Goal: Navigation & Orientation: Find specific page/section

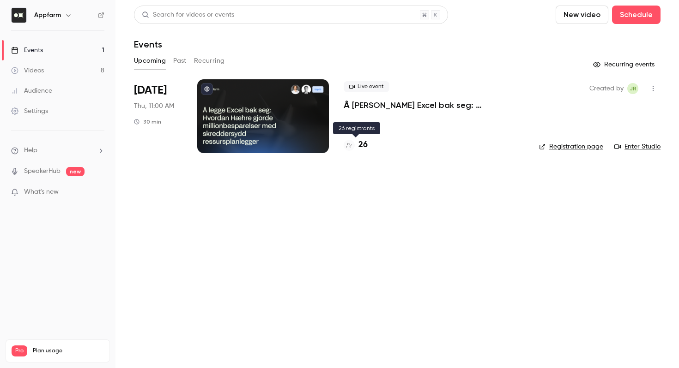
click at [364, 148] on h4 "26" at bounding box center [362, 145] width 9 height 12
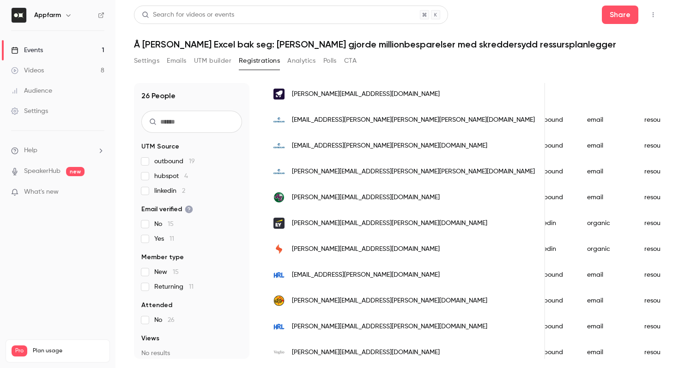
scroll to position [394, 0]
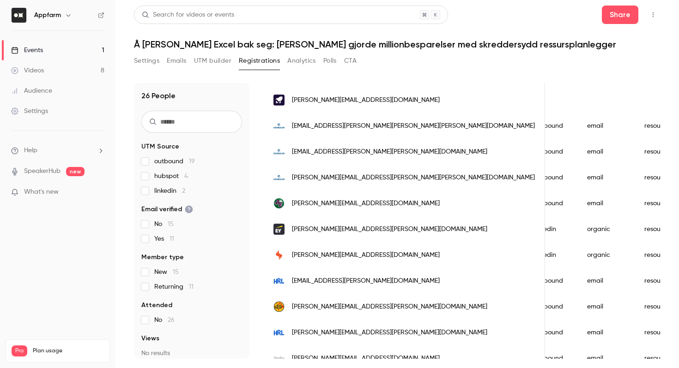
click at [301, 58] on button "Analytics" at bounding box center [301, 61] width 29 height 15
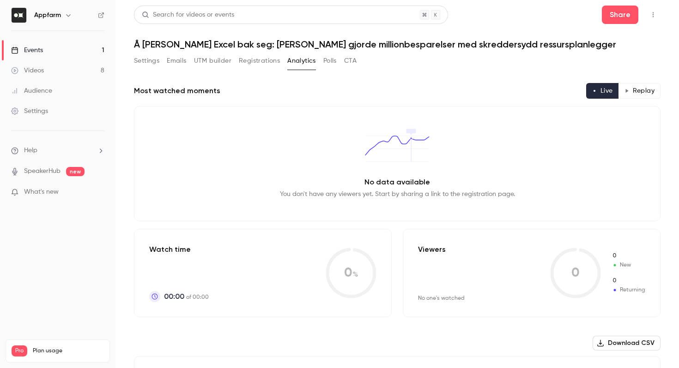
click at [98, 66] on link "Videos 8" at bounding box center [57, 70] width 115 height 20
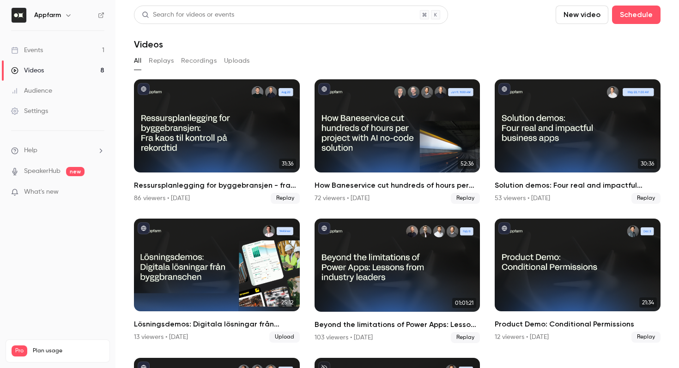
click at [82, 48] on link "Events 1" at bounding box center [57, 50] width 115 height 20
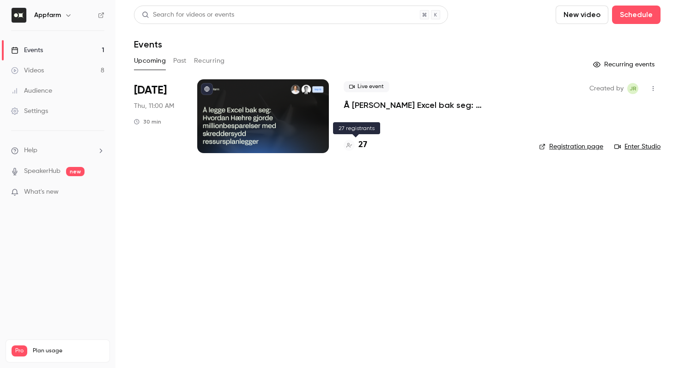
click at [362, 145] on h4 "27" at bounding box center [362, 145] width 9 height 12
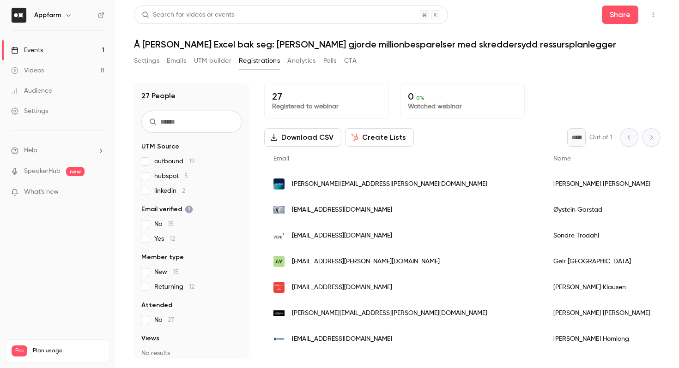
click at [85, 66] on link "Videos 8" at bounding box center [57, 70] width 115 height 20
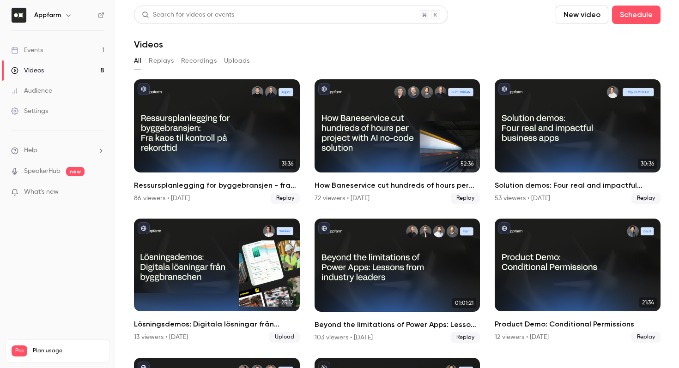
click at [84, 44] on link "Events 1" at bounding box center [57, 50] width 115 height 20
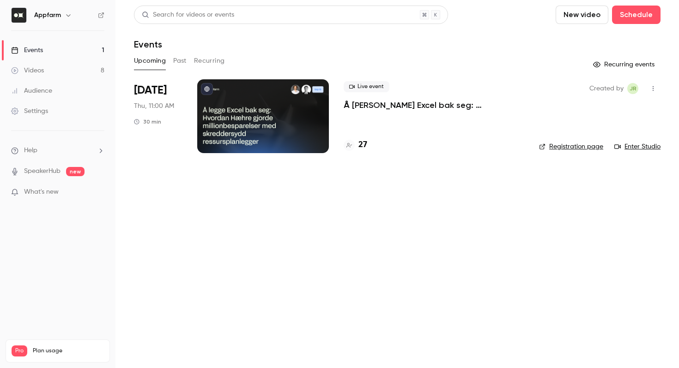
click at [578, 150] on link "Registration page" at bounding box center [571, 146] width 64 height 9
